Goal: Transaction & Acquisition: Purchase product/service

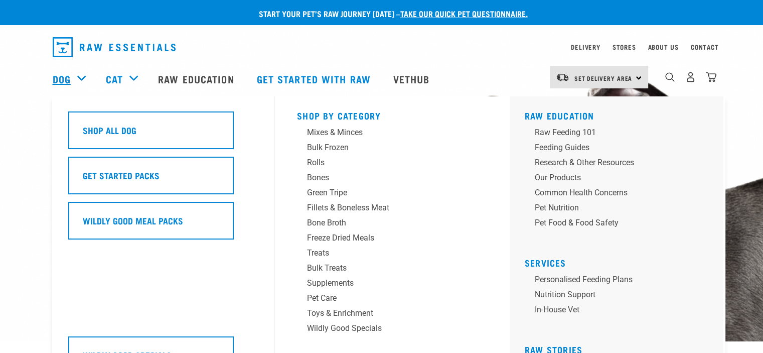
scroll to position [301, 0]
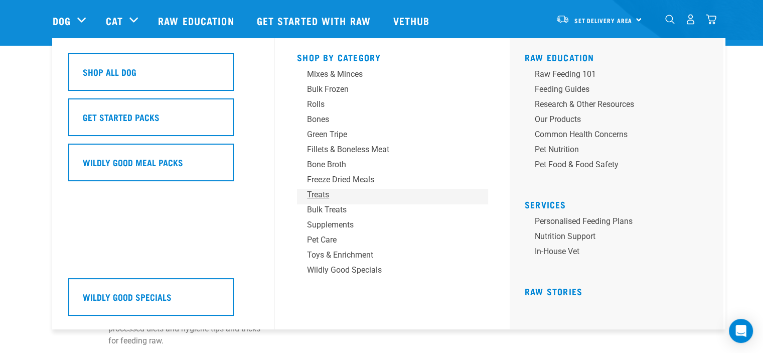
click at [319, 197] on div "Treats" at bounding box center [385, 195] width 157 height 12
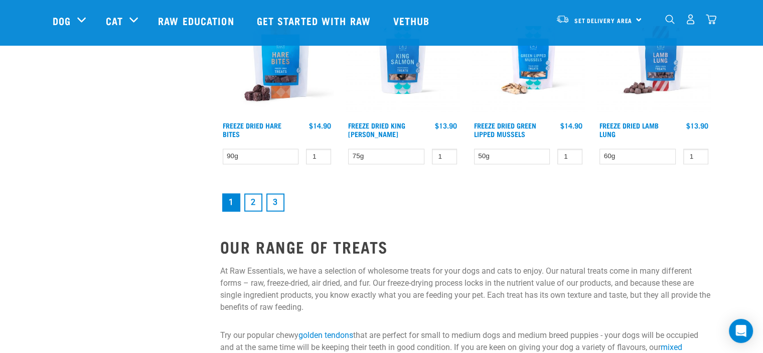
scroll to position [1405, 0]
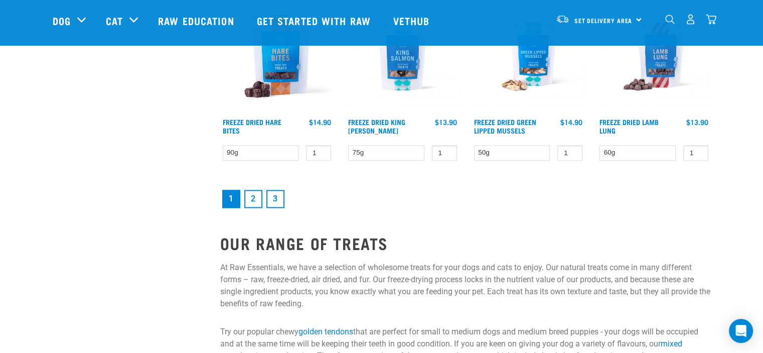
click at [257, 198] on link "2" at bounding box center [253, 199] width 18 height 18
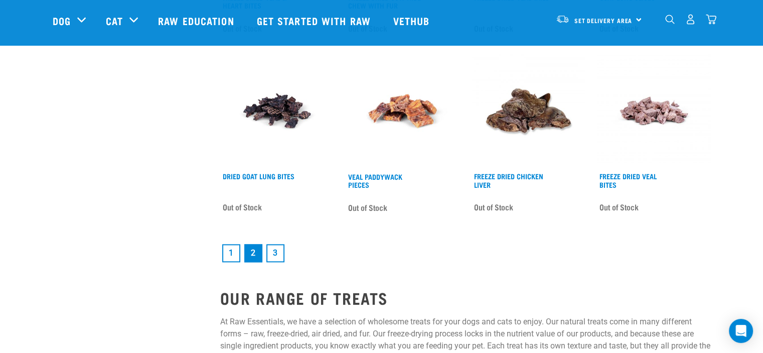
scroll to position [1355, 0]
